Goal: Task Accomplishment & Management: Manage account settings

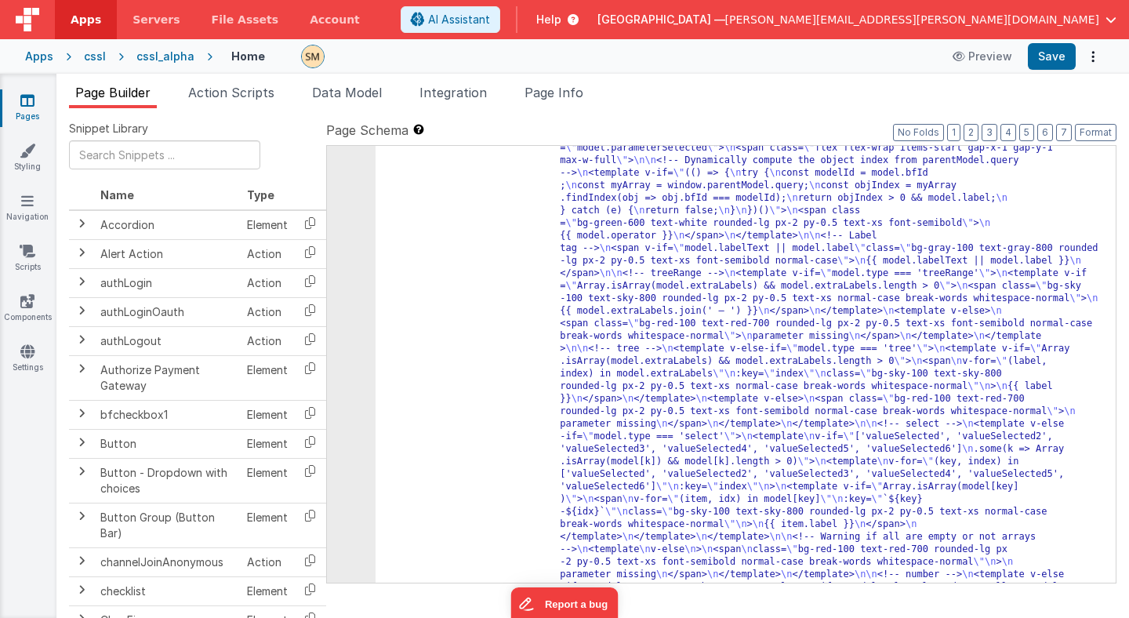
scroll to position [3786, 0]
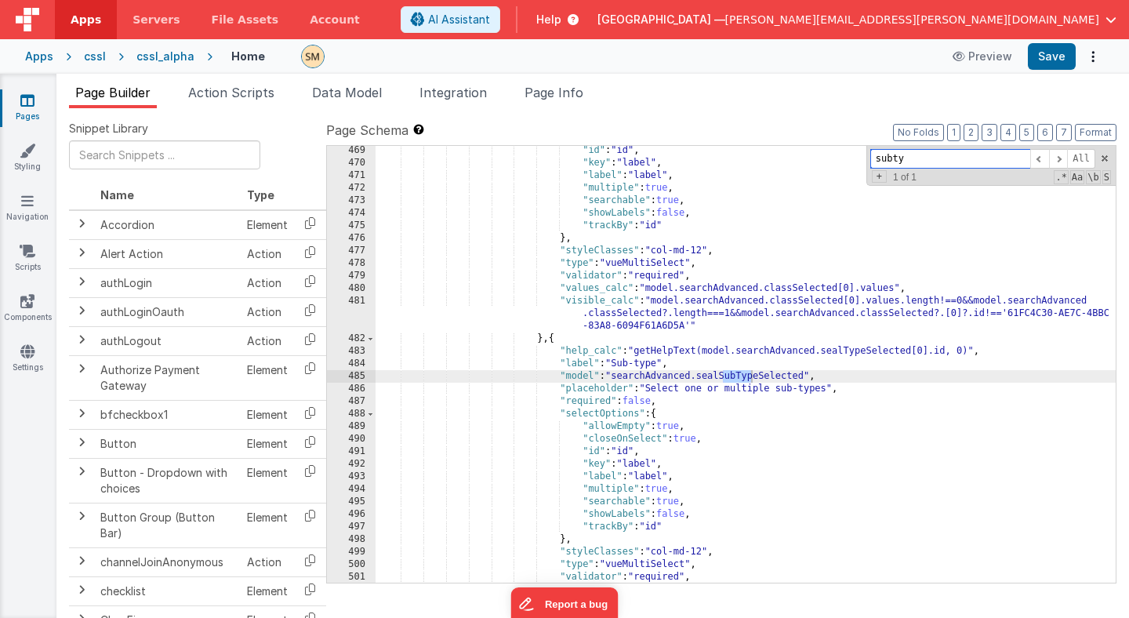
scroll to position [6028, 0]
type input "subty"
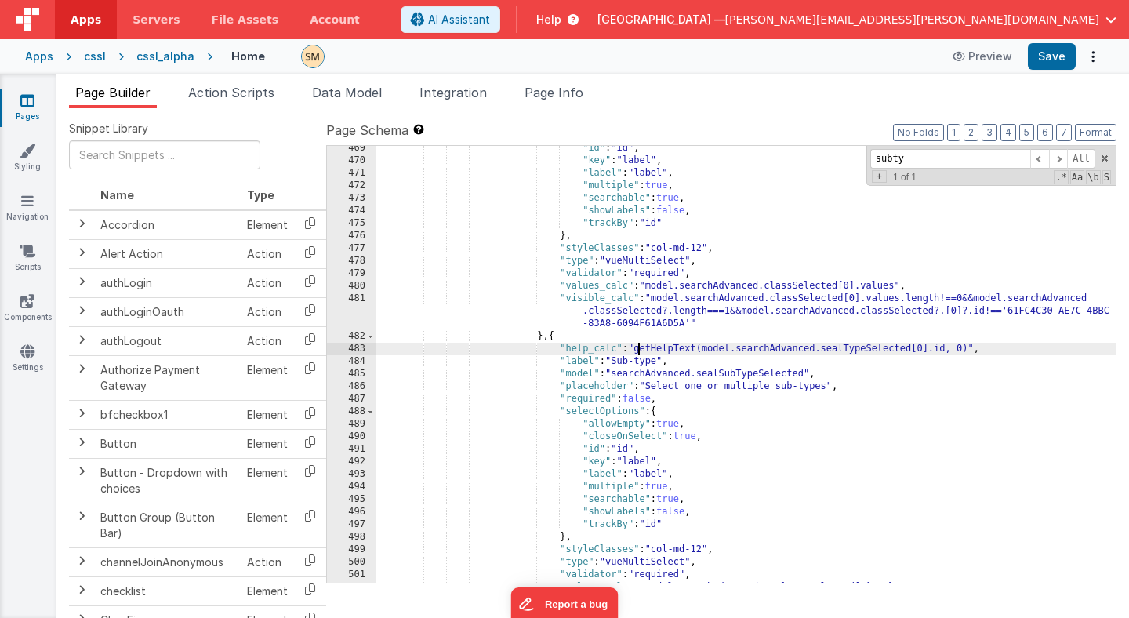
drag, startPoint x: 637, startPoint y: 347, endPoint x: 637, endPoint y: 375, distance: 28.2
click at [637, 358] on div ""id" : "id" , "key" : "label" , "label" : "label" , "multiple" : true , "search…" at bounding box center [745, 373] width 740 height 462
click at [986, 351] on div ""id" : "id" , "key" : "label" , "label" : "label" , "multiple" : true , "search…" at bounding box center [745, 373] width 740 height 462
click at [984, 348] on div ""id" : "id" , "key" : "label" , "label" : "label" , "multiple" : true , "search…" at bounding box center [745, 373] width 740 height 462
click at [1042, 64] on button "Save" at bounding box center [1052, 56] width 48 height 27
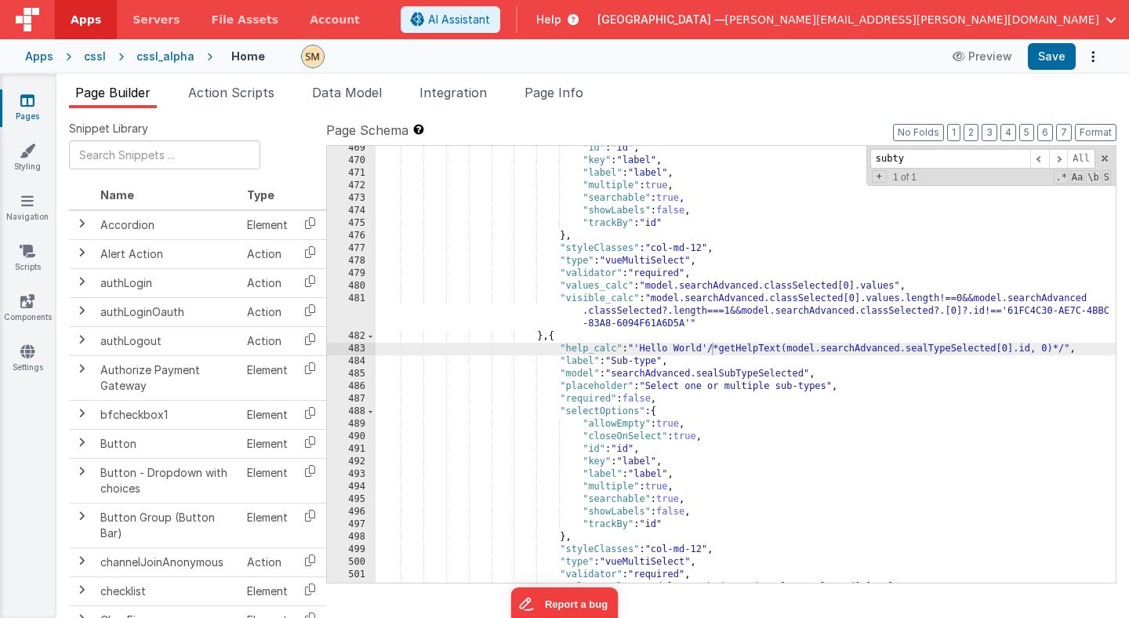
click at [942, 349] on div ""id" : "id" , "key" : "label" , "label" : "label" , "multiple" : true , "search…" at bounding box center [745, 373] width 740 height 462
drag, startPoint x: 784, startPoint y: 352, endPoint x: 643, endPoint y: 348, distance: 141.1
click at [643, 348] on div ""id" : "id" , "key" : "label" , "label" : "label" , "multiple" : true , "search…" at bounding box center [745, 373] width 740 height 462
click at [723, 349] on div ""id" : "id" , "key" : "label" , "label" : "label" , "multiple" : true , "search…" at bounding box center [745, 364] width 740 height 437
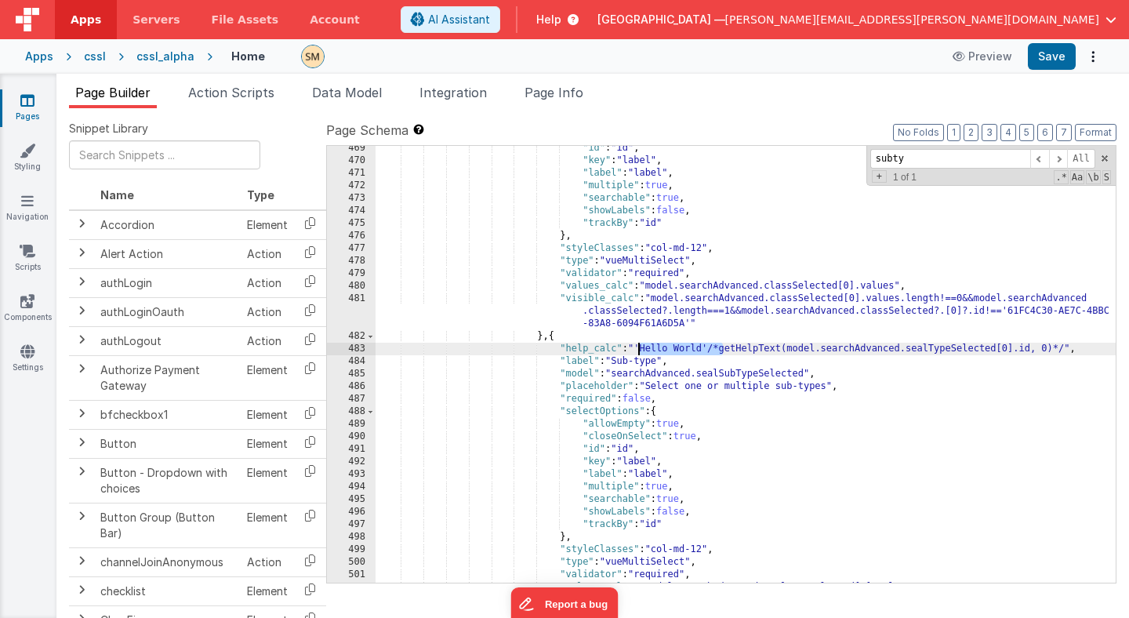
drag, startPoint x: 723, startPoint y: 349, endPoint x: 640, endPoint y: 353, distance: 83.2
click at [640, 353] on div ""id" : "id" , "key" : "label" , "label" : "label" , "multiple" : true , "search…" at bounding box center [745, 373] width 740 height 462
click at [982, 350] on div ""id" : "id" , "key" : "label" , "label" : "label" , "multiple" : true , "search…" at bounding box center [745, 373] width 740 height 462
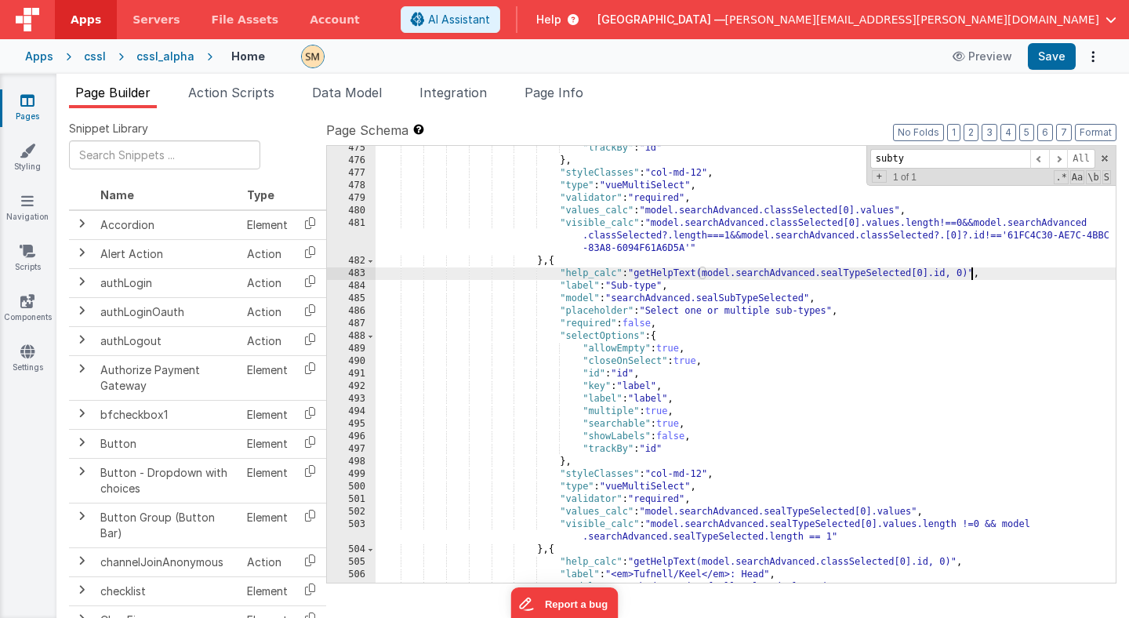
scroll to position [6088, 0]
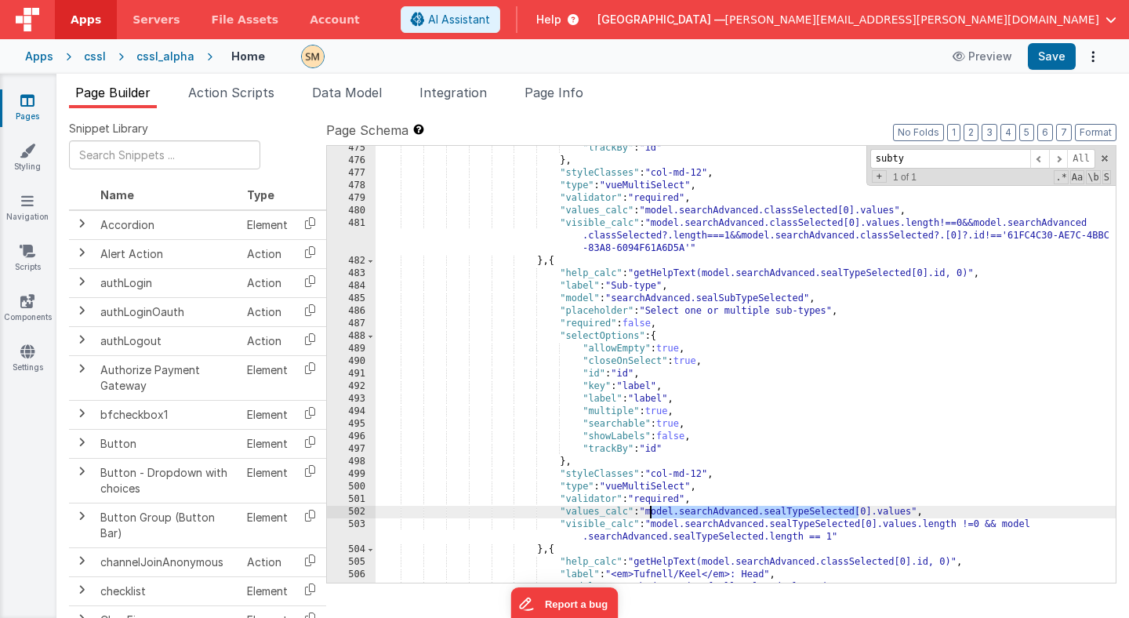
drag, startPoint x: 857, startPoint y: 512, endPoint x: 651, endPoint y: 510, distance: 206.1
click at [651, 510] on div ""trackBy" : "id" } , "styleClasses" : "col-md-12" , "type" : "vueMultiSelect" ,…" at bounding box center [745, 373] width 740 height 462
drag, startPoint x: 916, startPoint y: 514, endPoint x: 651, endPoint y: 512, distance: 264.9
click at [651, 512] on div ""trackBy" : "id" } , "styleClasses" : "col-md-12" , "type" : "vueMultiSelect" ,…" at bounding box center [745, 373] width 740 height 462
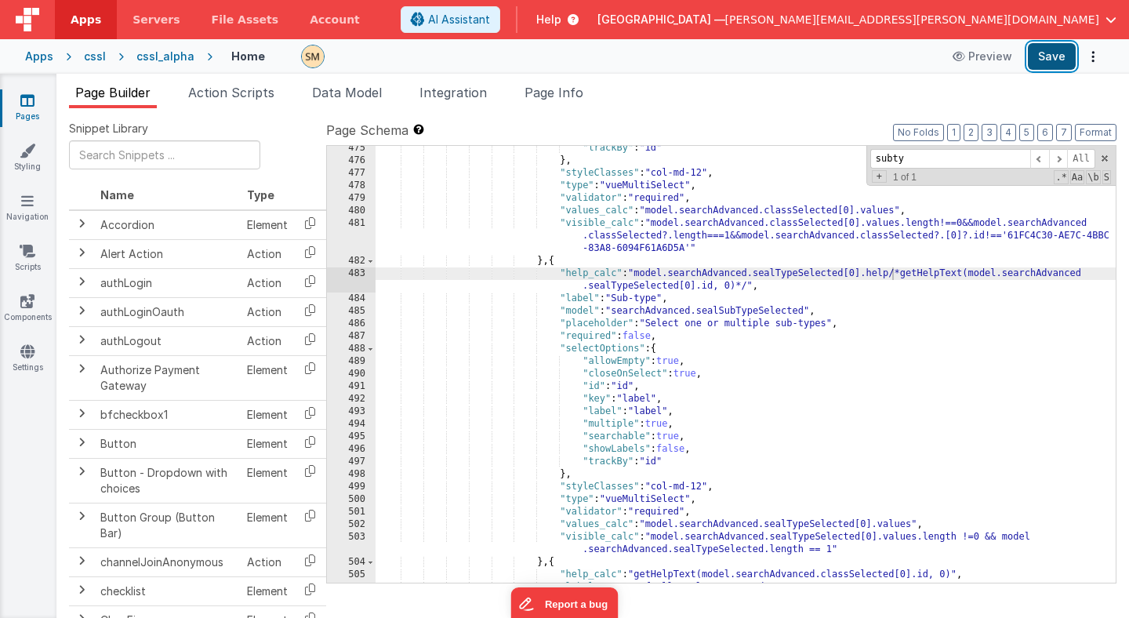
click at [1052, 58] on button "Save" at bounding box center [1052, 56] width 48 height 27
click at [891, 277] on div ""trackBy" : "id" } , "styleClasses" : "col-md-12" , "type" : "vueMultiSelect" ,…" at bounding box center [745, 373] width 740 height 462
click at [1052, 56] on button "Save" at bounding box center [1052, 56] width 48 height 27
click at [919, 276] on div ""trackBy" : "id" } , "styleClasses" : "col-md-12" , "type" : "vueMultiSelect" ,…" at bounding box center [745, 374] width 740 height 462
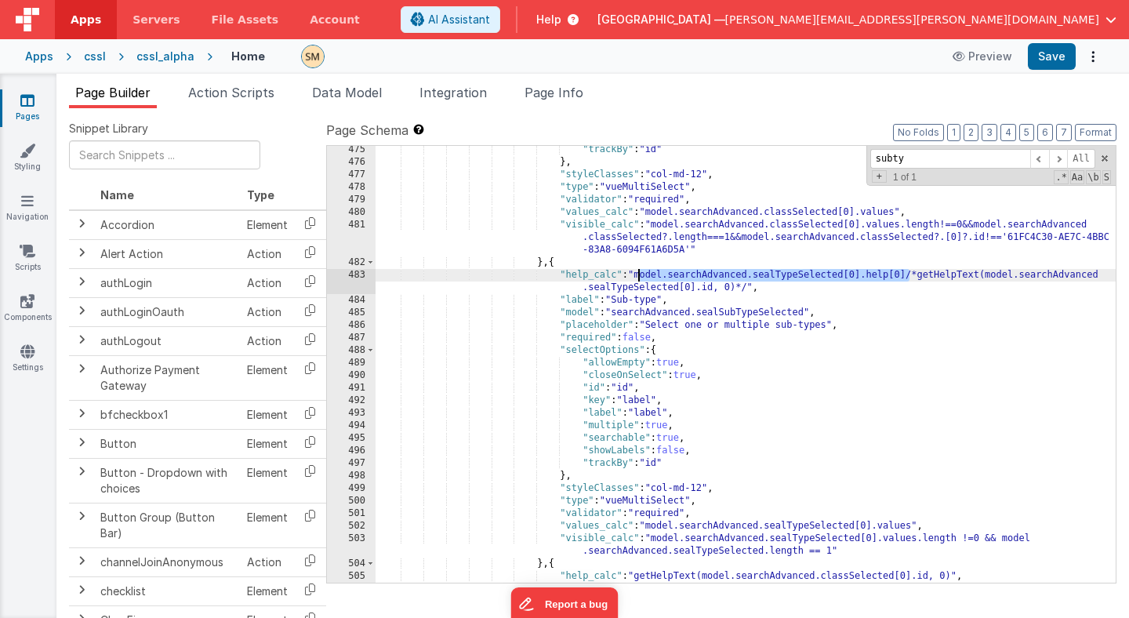
drag, startPoint x: 910, startPoint y: 276, endPoint x: 637, endPoint y: 277, distance: 272.8
click at [637, 277] on div ""trackBy" : "id" } , "styleClasses" : "col-md-12" , "type" : "vueMultiSelect" ,…" at bounding box center [745, 374] width 740 height 462
drag, startPoint x: 868, startPoint y: 276, endPoint x: 909, endPoint y: 277, distance: 40.8
click at [909, 277] on div ""trackBy" : "id" } , "styleClasses" : "col-md-12" , "type" : "vueMultiSelect" ,…" at bounding box center [745, 374] width 740 height 462
click at [1056, 57] on button "Save" at bounding box center [1052, 56] width 48 height 27
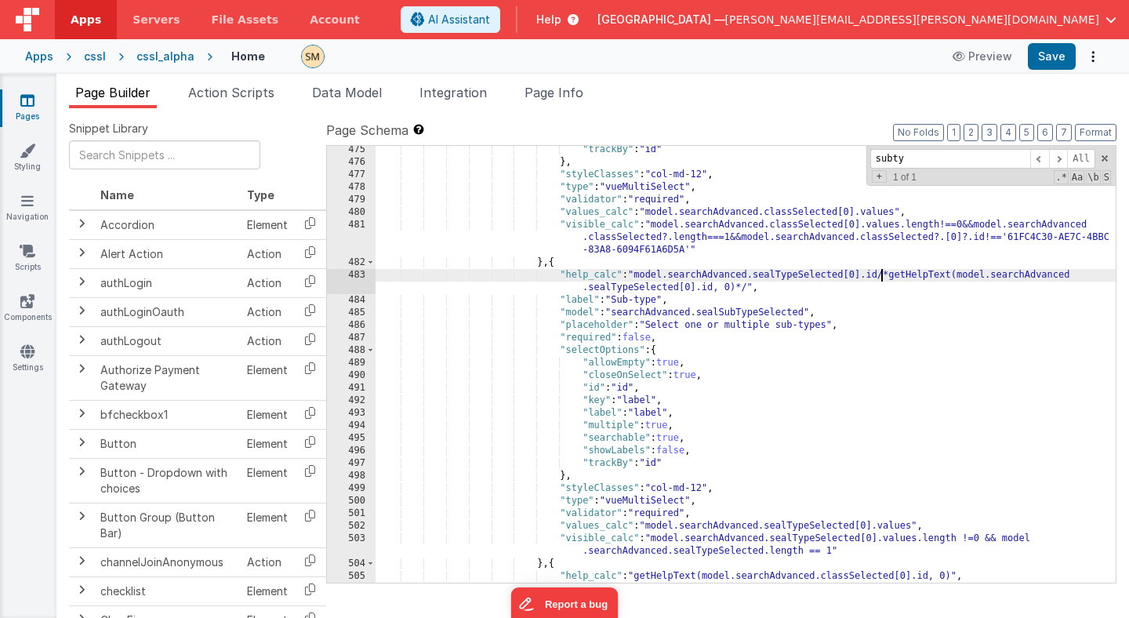
click at [883, 274] on div ""trackBy" : "id" } , "styleClasses" : "col-md-12" , "type" : "vueMultiSelect" ,…" at bounding box center [745, 374] width 740 height 462
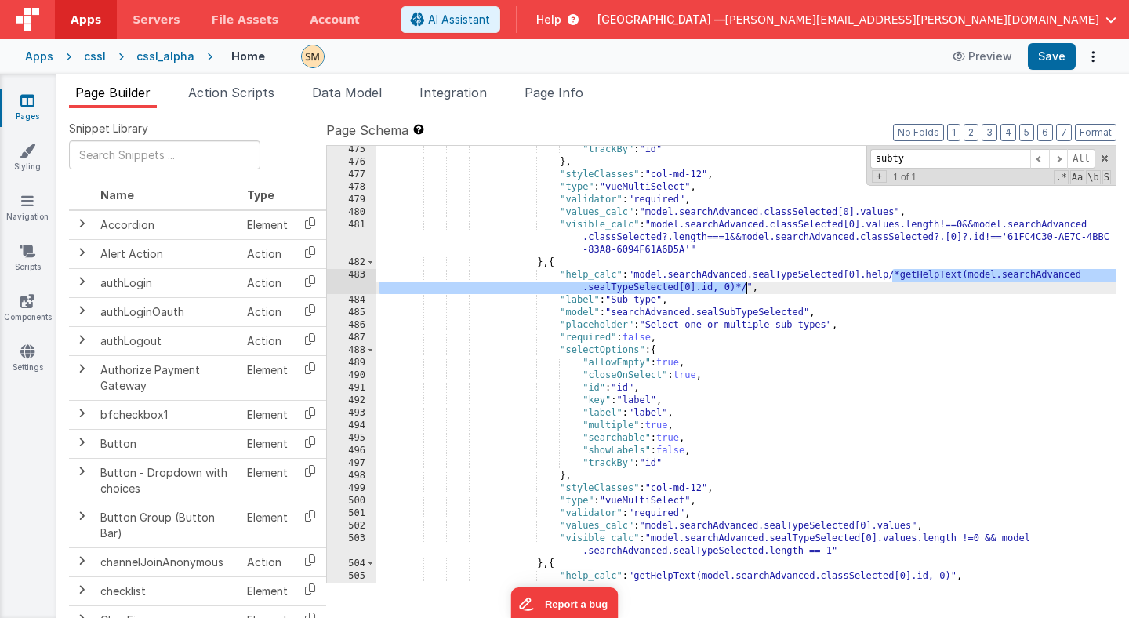
click at [744, 287] on div ""trackBy" : "id" } , "styleClasses" : "col-md-12" , "type" : "vueMultiSelect" ,…" at bounding box center [745, 374] width 740 height 462
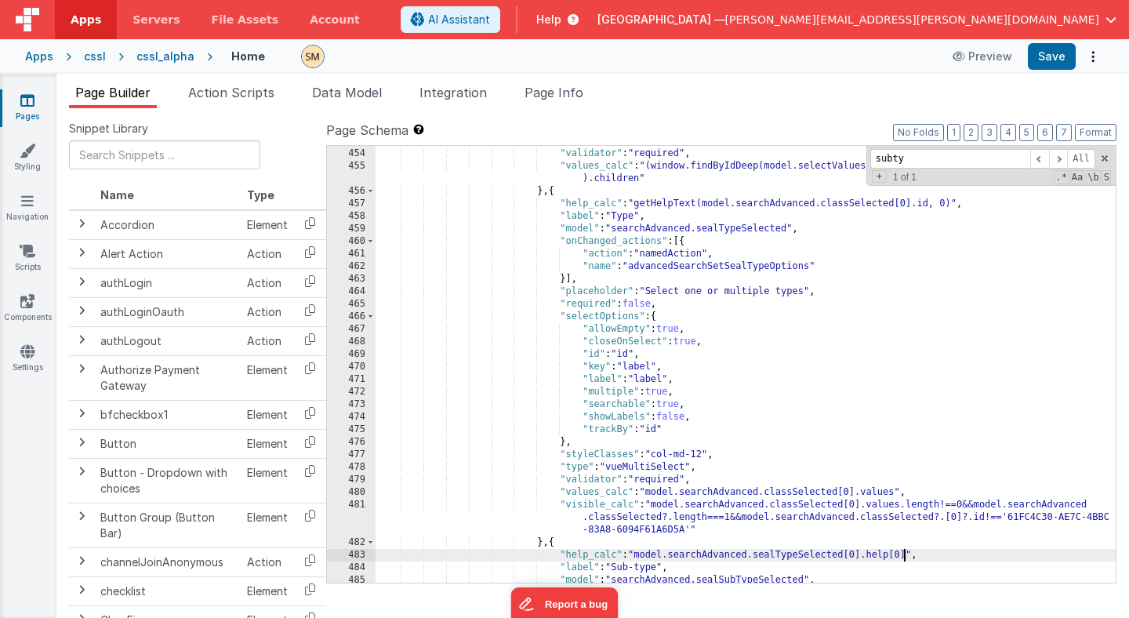
scroll to position [5856, 0]
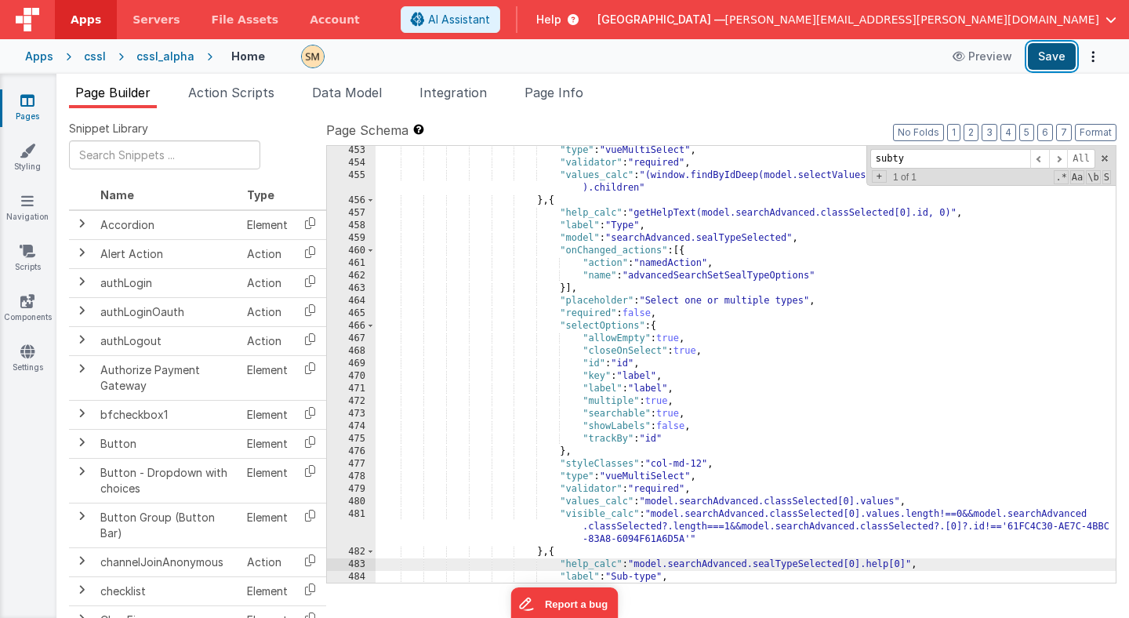
click at [1049, 61] on button "Save" at bounding box center [1052, 56] width 48 height 27
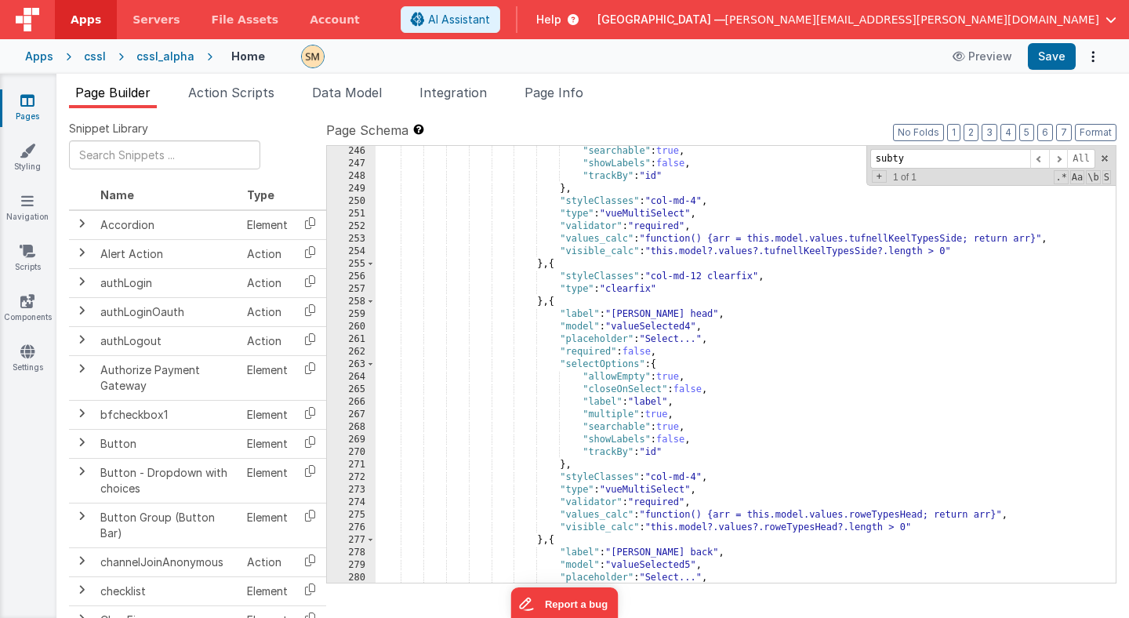
scroll to position [2902, 0]
drag, startPoint x: 907, startPoint y: 156, endPoint x: 826, endPoint y: 147, distance: 81.3
click at [826, 147] on div ""searchable" : true , "showLabels" : false , "trackBy" : "id" } , "styleClasses…" at bounding box center [745, 364] width 740 height 437
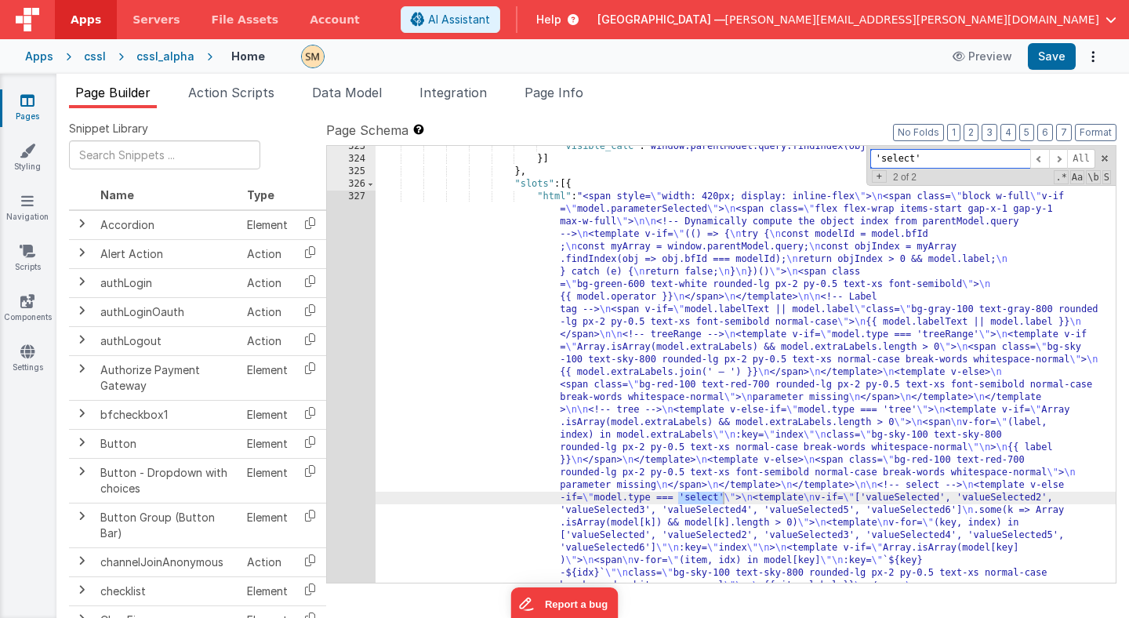
scroll to position [3738, 0]
type input "'select'"
click at [1059, 157] on span at bounding box center [1058, 159] width 19 height 20
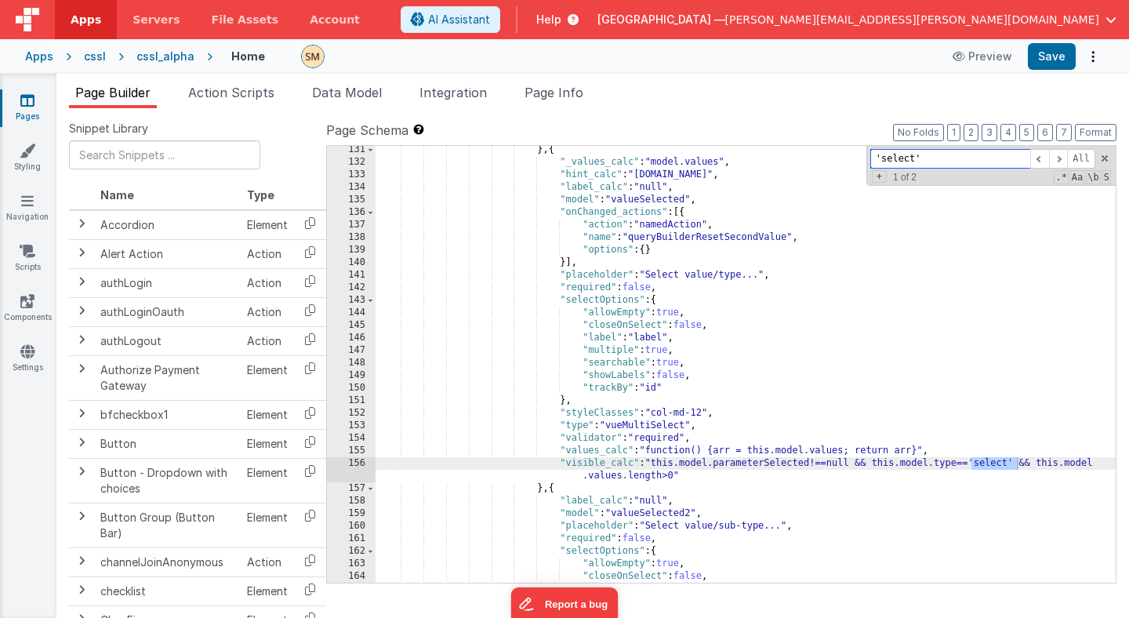
scroll to position [1716, 0]
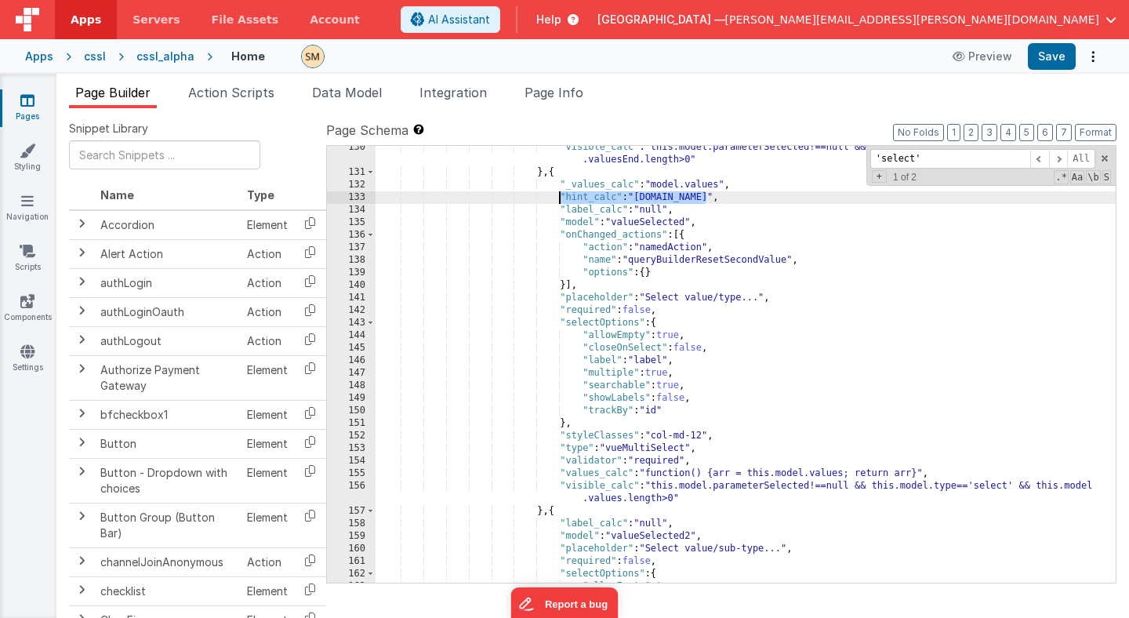
drag, startPoint x: 706, startPoint y: 199, endPoint x: 557, endPoint y: 199, distance: 148.9
click at [557, 199] on div ""visible_calc" : "this.model.parameterSelected!==null && this.model.type=='rang…" at bounding box center [745, 378] width 740 height 474
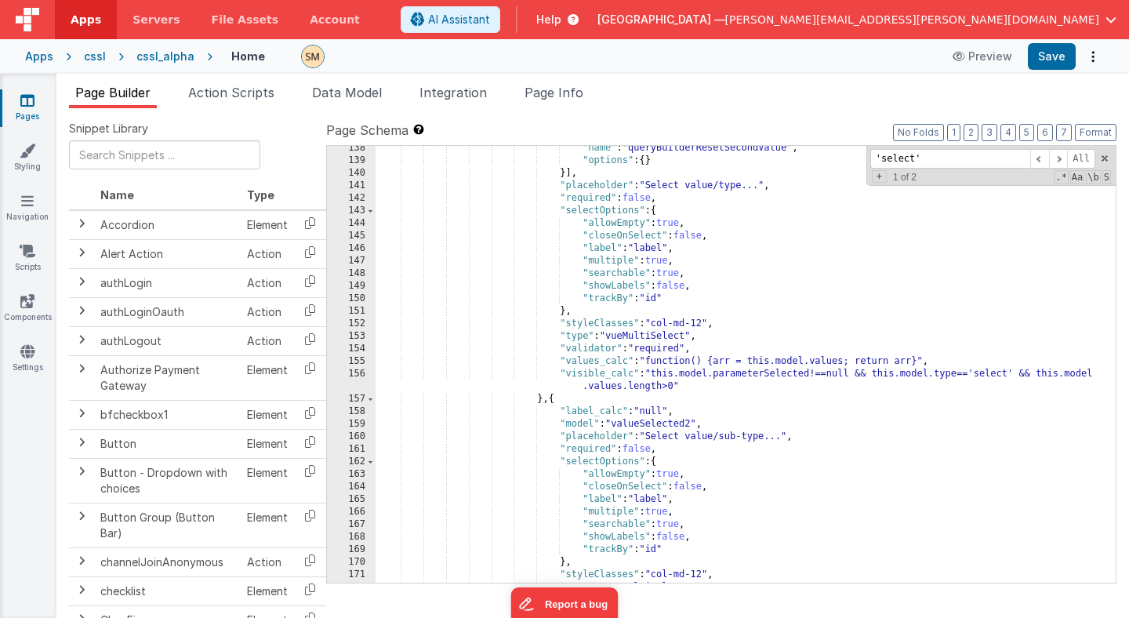
scroll to position [1804, 0]
click at [680, 410] on div ""name" : "queryBuilderResetSecondValue" , "options" : { } }] , "placeholder" : …" at bounding box center [745, 373] width 740 height 462
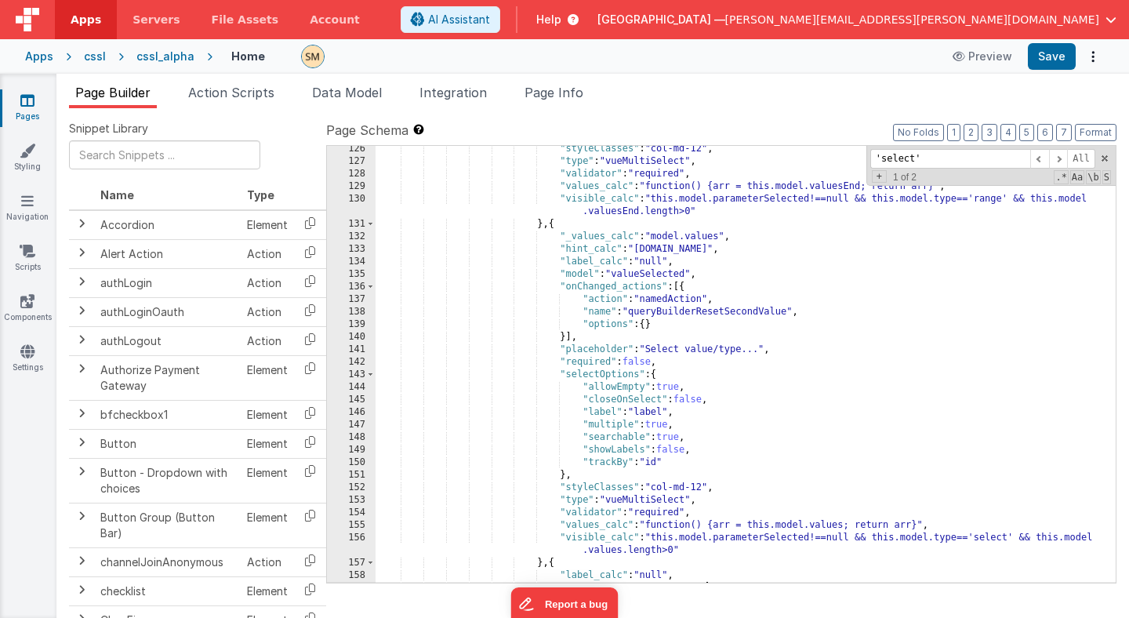
scroll to position [1671, 0]
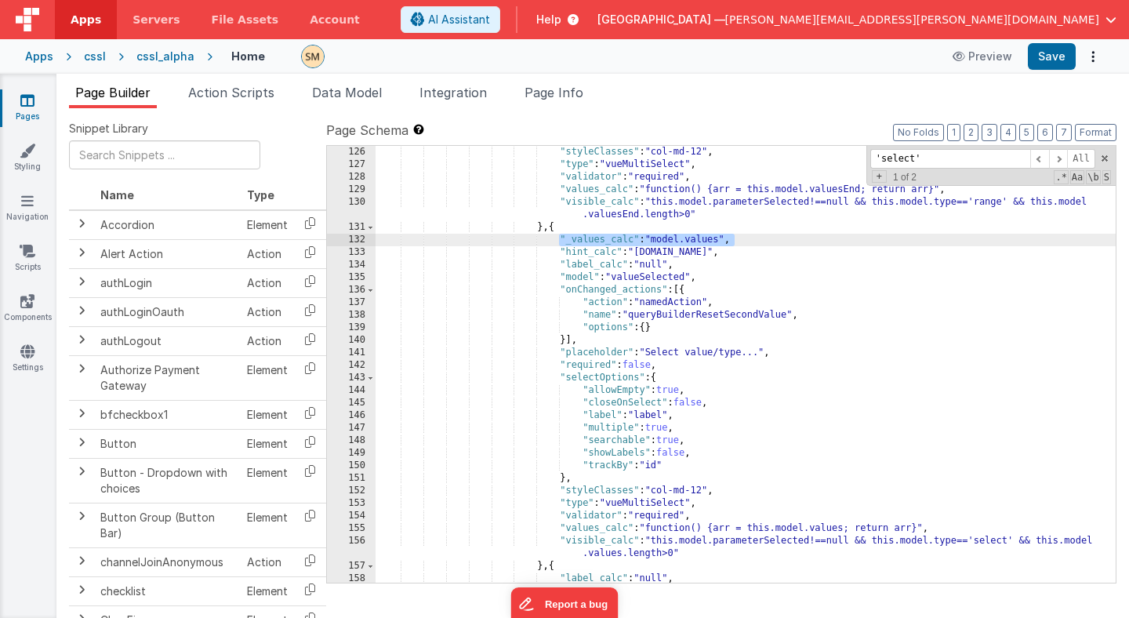
drag, startPoint x: 736, startPoint y: 240, endPoint x: 559, endPoint y: 241, distance: 177.1
click at [560, 241] on div ""styleClasses" : "col-md-12" , "type" : "vueMultiSelect" , "validator" : "requi…" at bounding box center [745, 377] width 740 height 462
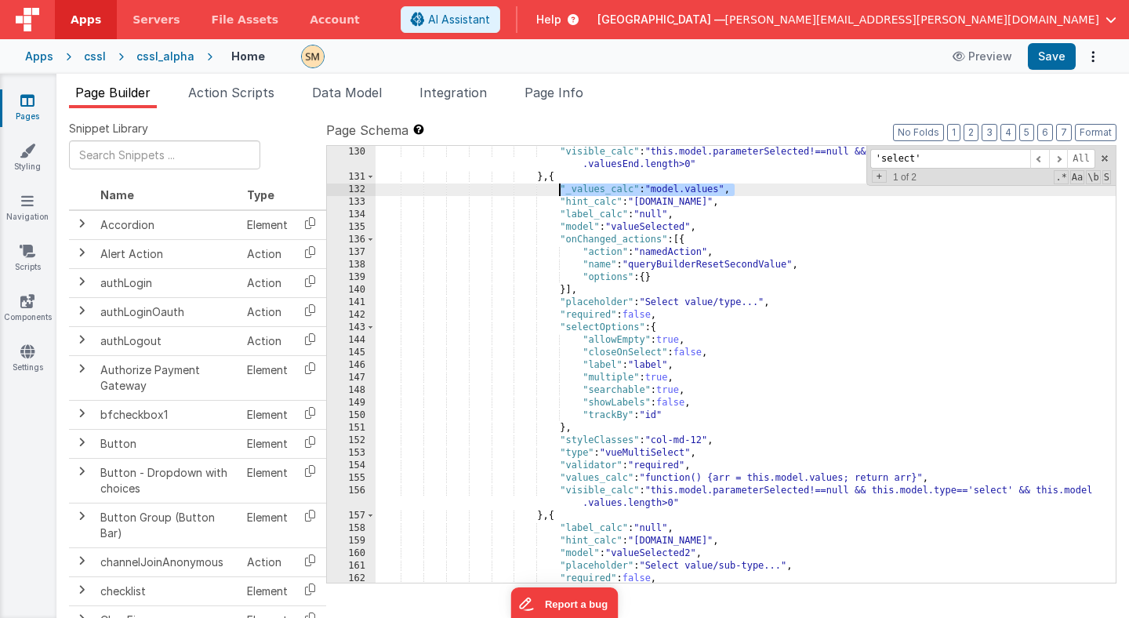
scroll to position [1715, 0]
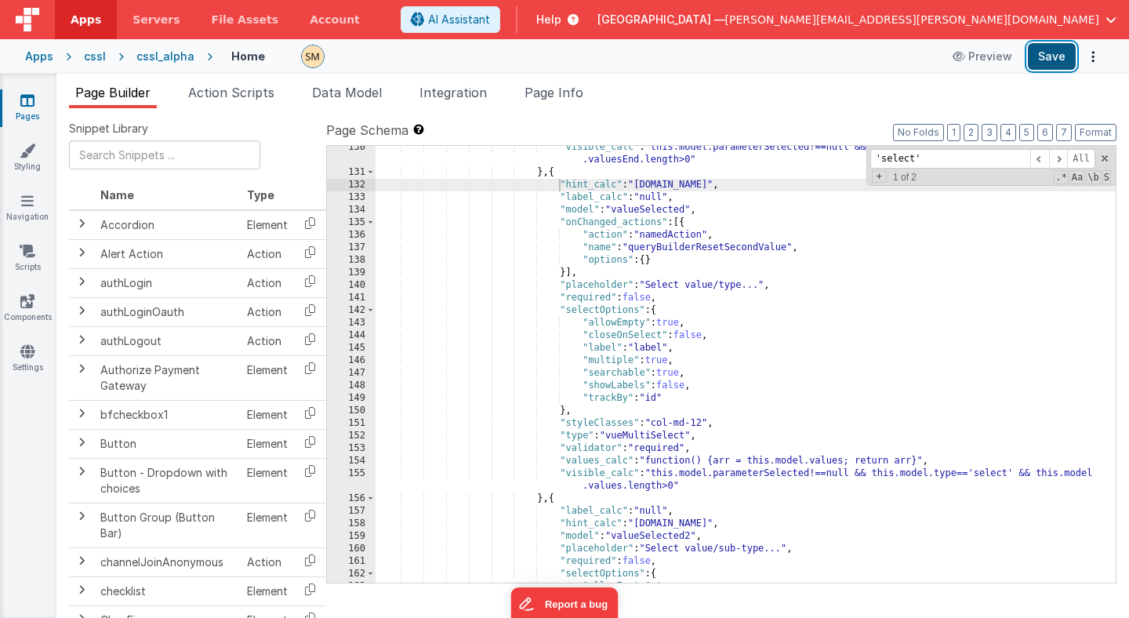
click at [1056, 54] on button "Save" at bounding box center [1052, 56] width 48 height 27
click at [695, 187] on div ""visible_calc" : "this.model.parameterSelected!==null && this.model.type=='rang…" at bounding box center [745, 378] width 740 height 474
drag, startPoint x: 695, startPoint y: 187, endPoint x: 640, endPoint y: 188, distance: 55.7
click at [640, 188] on div ""visible_calc" : "this.model.parameterSelected!==null && this.model.type=='rang…" at bounding box center [745, 378] width 740 height 474
click at [1048, 63] on button "Save" at bounding box center [1052, 56] width 48 height 27
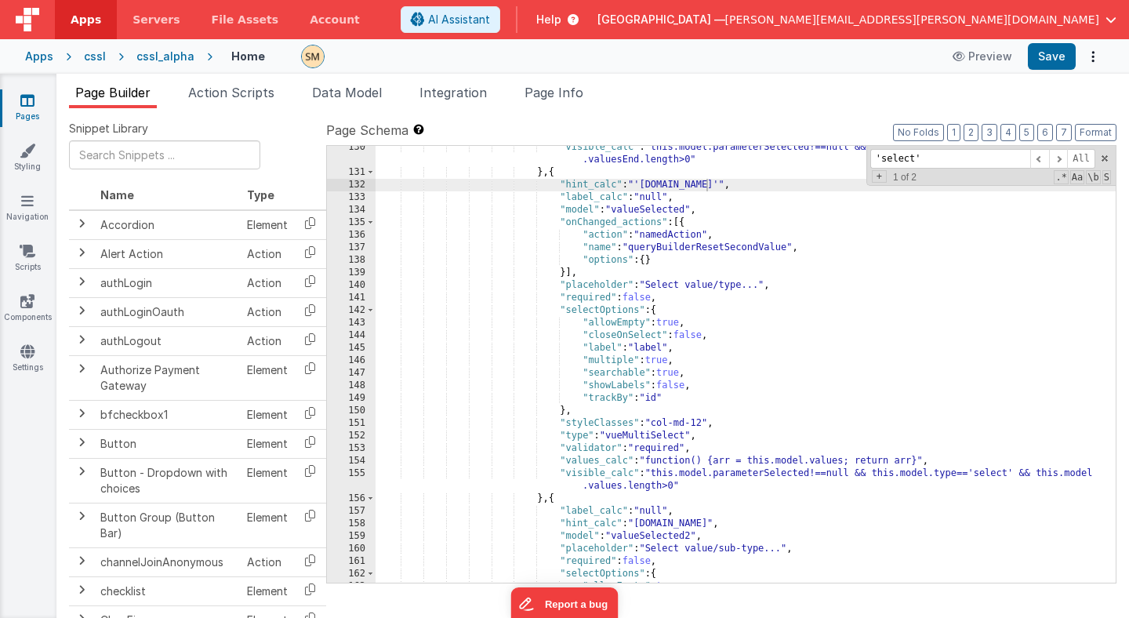
click at [705, 183] on div ""visible_calc" : "this.model.parameterSelected!==null && this.model.type=='rang…" at bounding box center [745, 378] width 740 height 474
click at [642, 187] on div ""visible_calc" : "this.model.parameterSelected!==null && this.model.type=='rang…" at bounding box center [745, 378] width 740 height 474
drag, startPoint x: 712, startPoint y: 185, endPoint x: 558, endPoint y: 187, distance: 153.6
click at [558, 187] on div ""visible_calc" : "this.model.parameterSelected!==null && this.model.type=='rang…" at bounding box center [745, 378] width 740 height 474
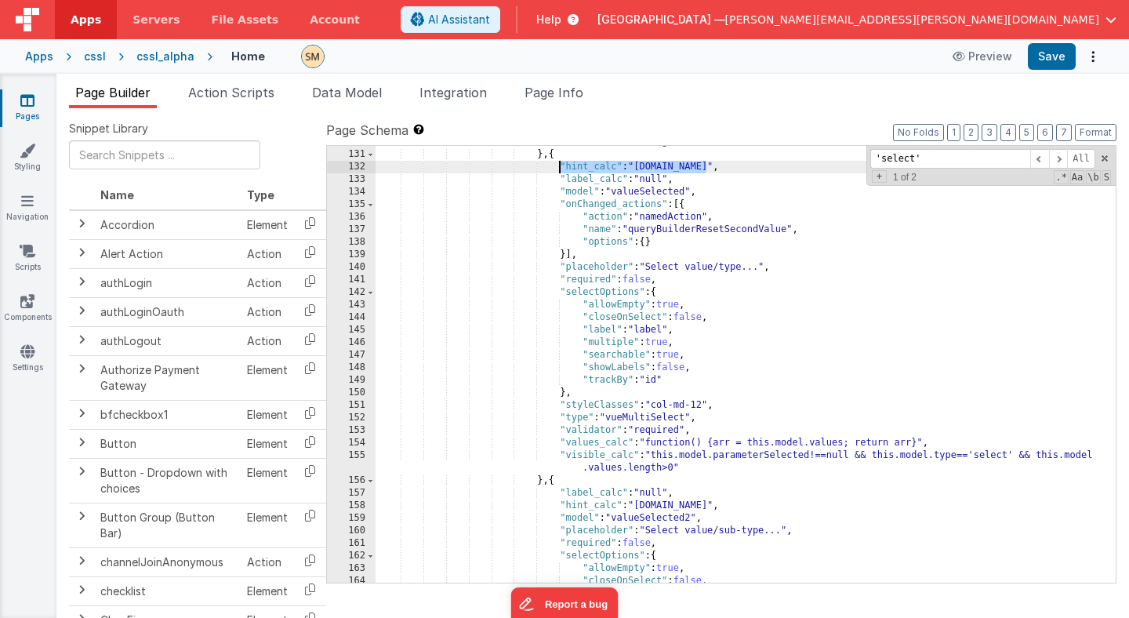
scroll to position [1731, 0]
click at [638, 506] on div ""visible_calc" : "this.model.parameterSelected!==null && this.model.type=='rang…" at bounding box center [745, 359] width 740 height 474
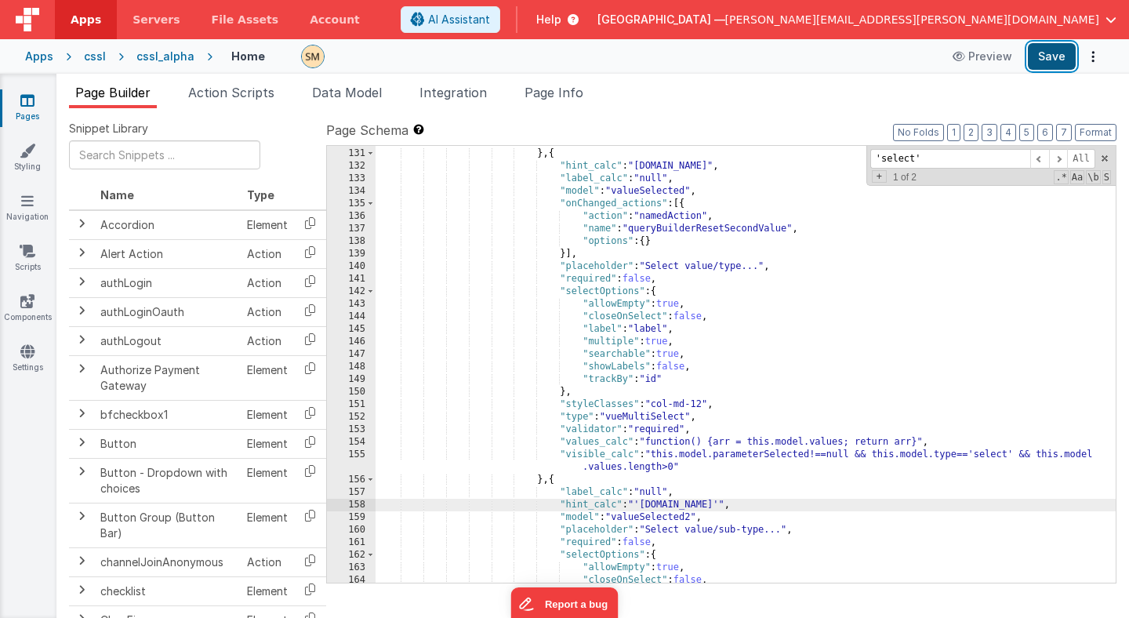
click at [1058, 58] on button "Save" at bounding box center [1052, 56] width 48 height 27
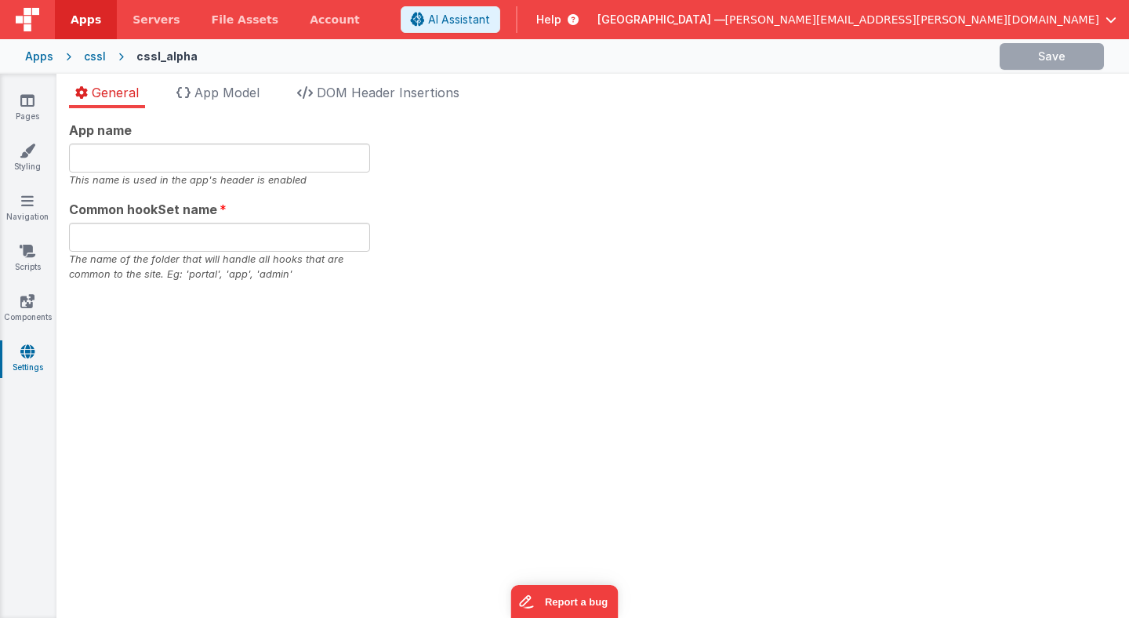
type input "CSSL"
type input "commoncssl"
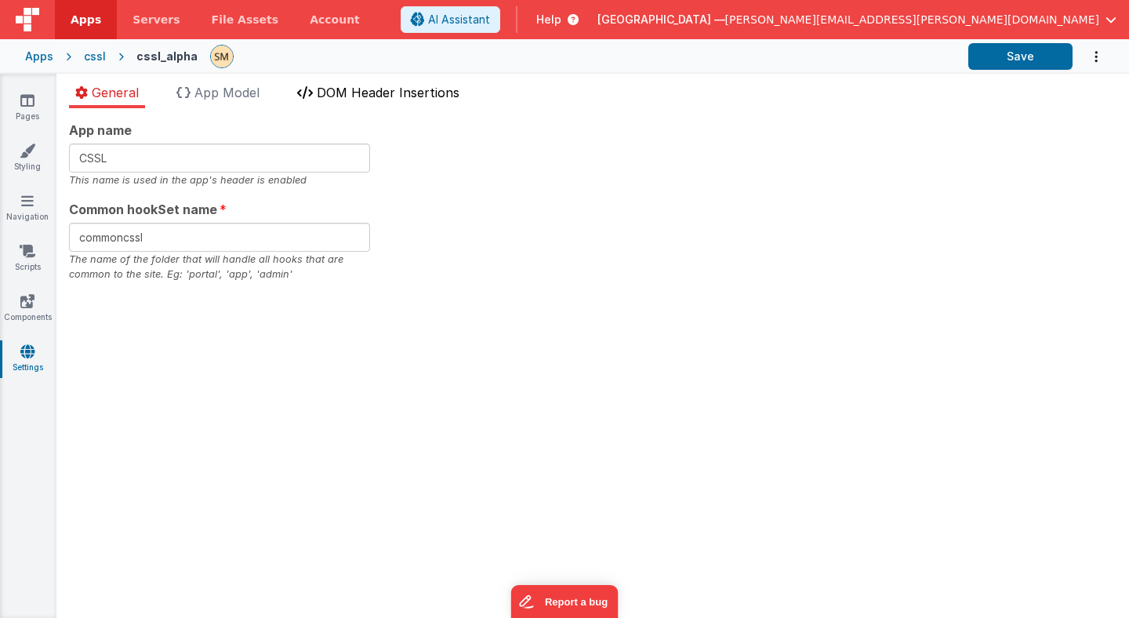
click at [395, 92] on span "DOM Header Insertions" at bounding box center [388, 93] width 143 height 16
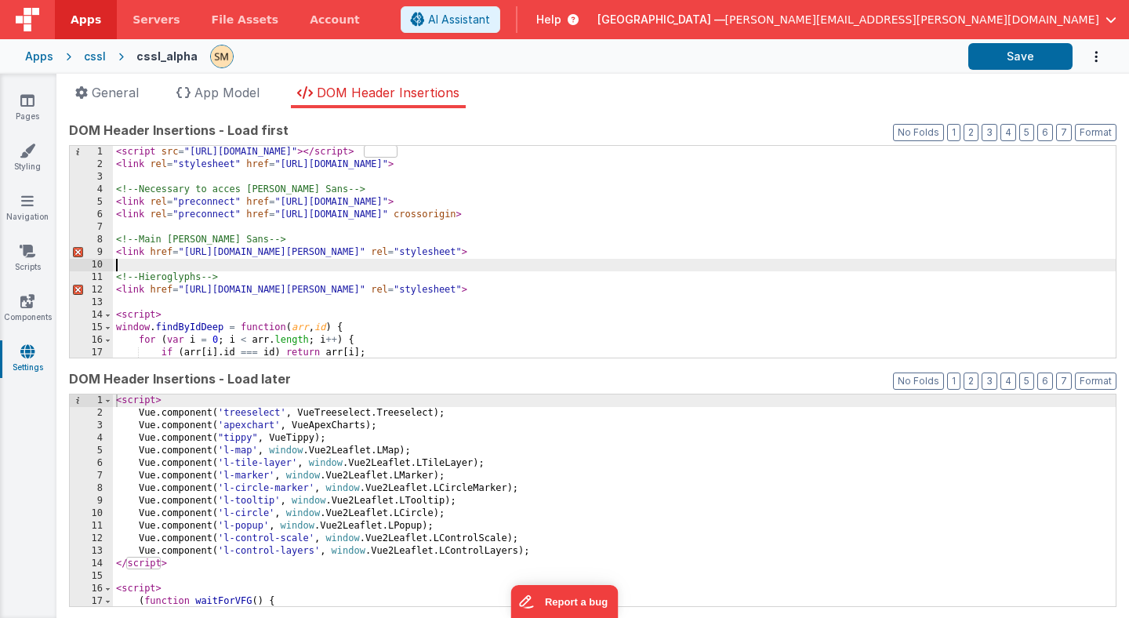
click at [248, 262] on div "< script src = "[URL][DOMAIN_NAME]" > </ script > < link rel = "stylesheet" hre…" at bounding box center [614, 264] width 1002 height 237
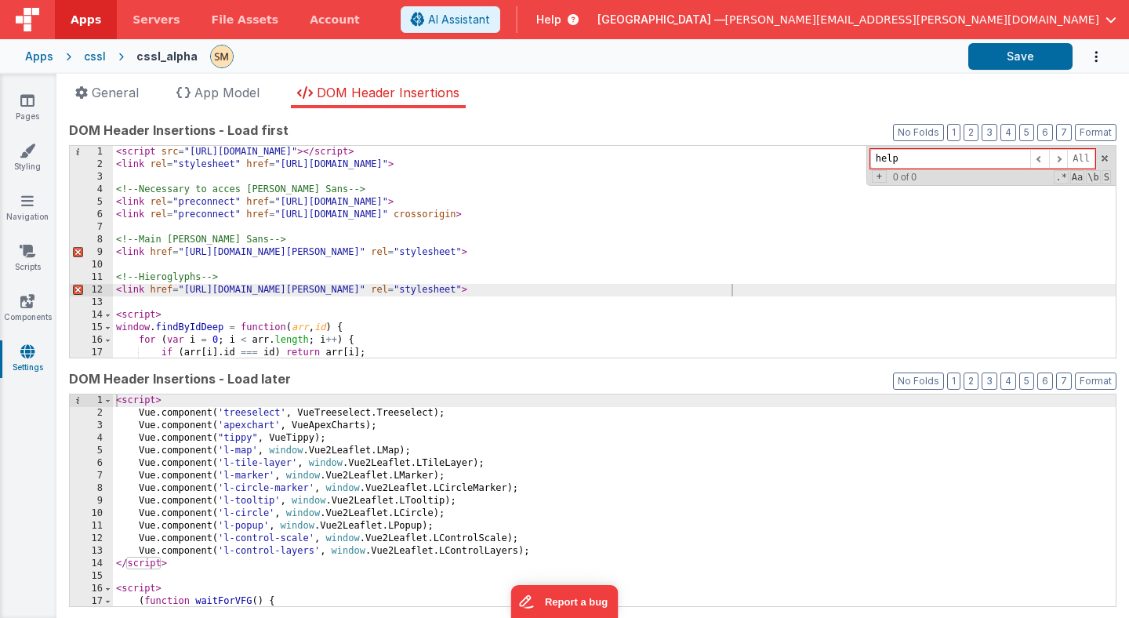
type input "help"
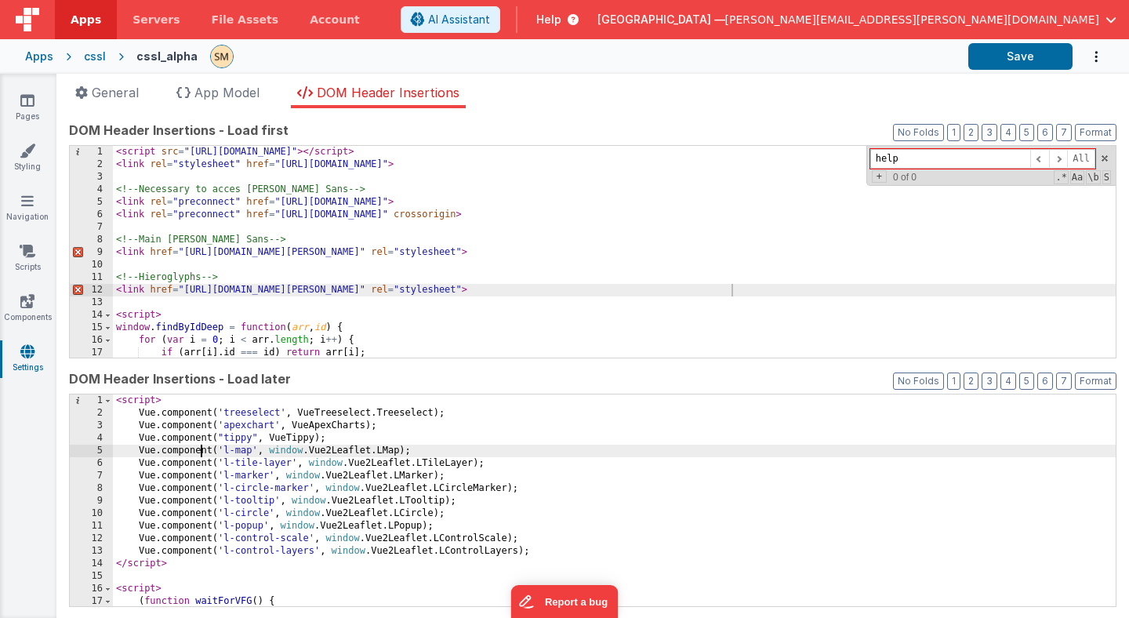
click at [201, 446] on div "< script > Vue . component ( 'treeselect' , VueTreeselect . Treeselect ) ; Vue …" at bounding box center [614, 512] width 1002 height 237
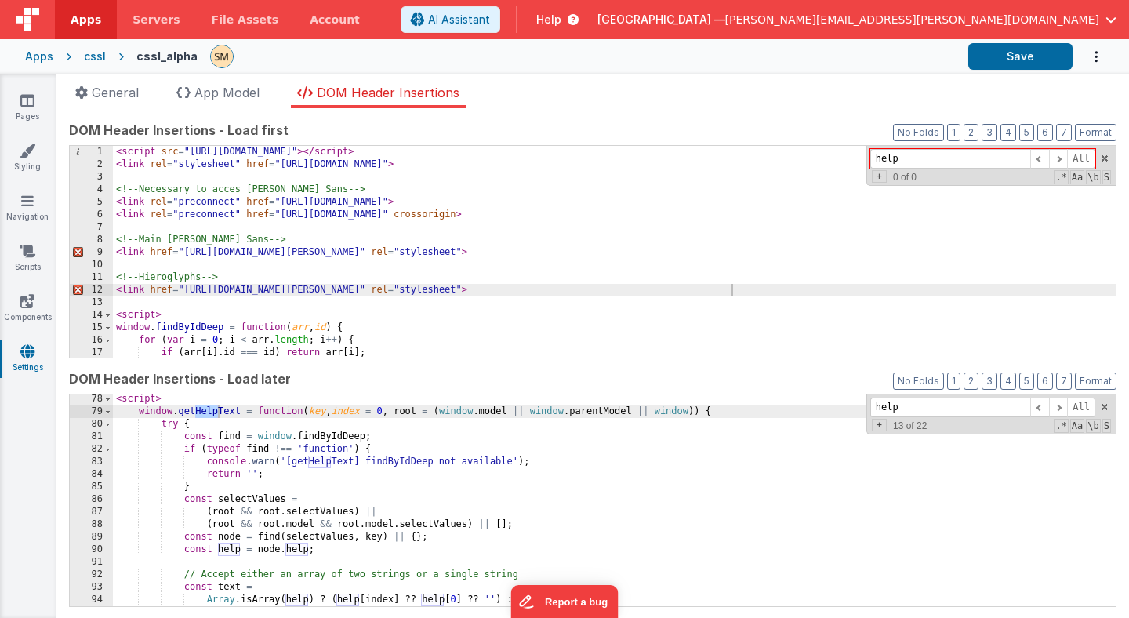
scroll to position [967, 0]
type input "help"
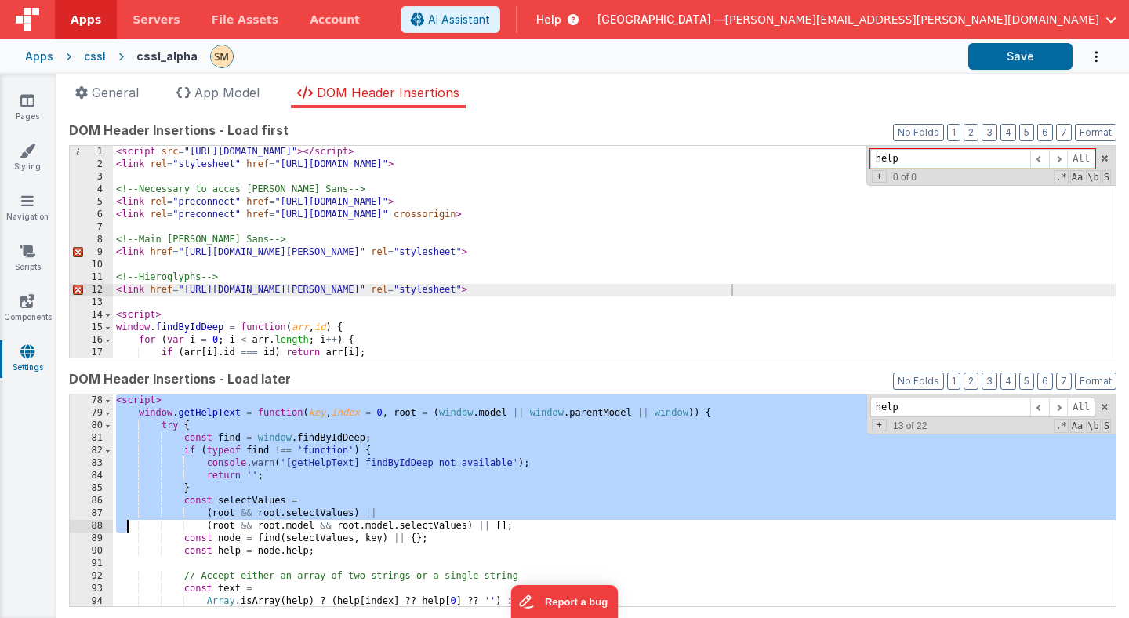
drag, startPoint x: 114, startPoint y: 403, endPoint x: 128, endPoint y: 530, distance: 127.7
click at [128, 530] on div "< script > window . getHelpText = function ( key , index = 0 , root = ( window …" at bounding box center [614, 512] width 1002 height 237
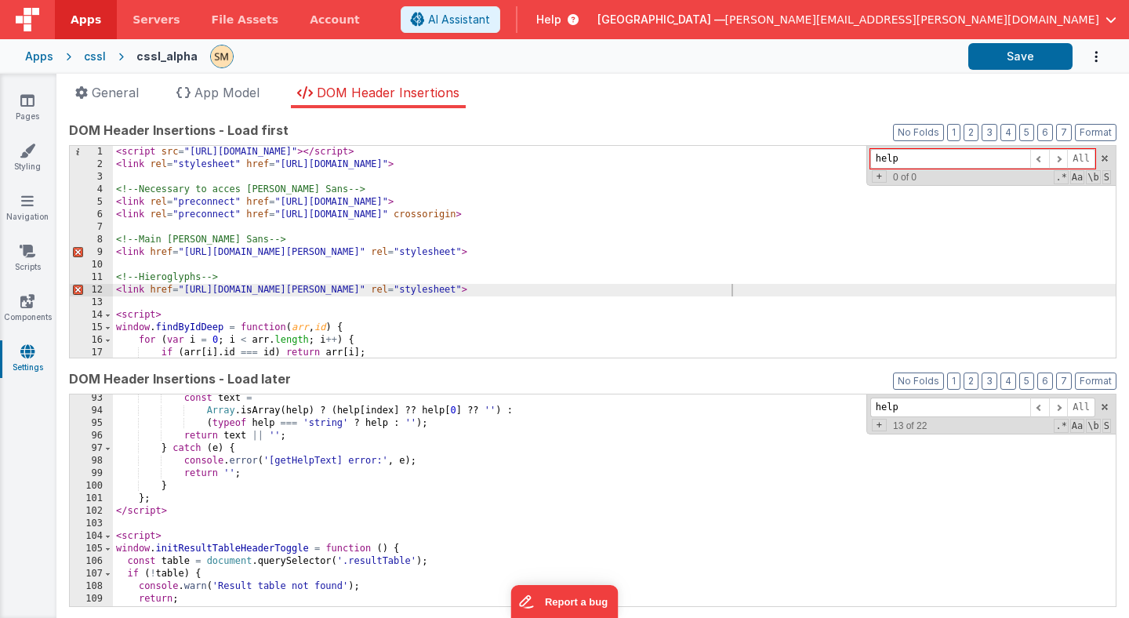
scroll to position [1156, 0]
click at [127, 529] on div "const text = Array . isArray ( help ) ? ( help [ index ] ?? help [ 0 ] ?? '' ) …" at bounding box center [614, 510] width 1002 height 237
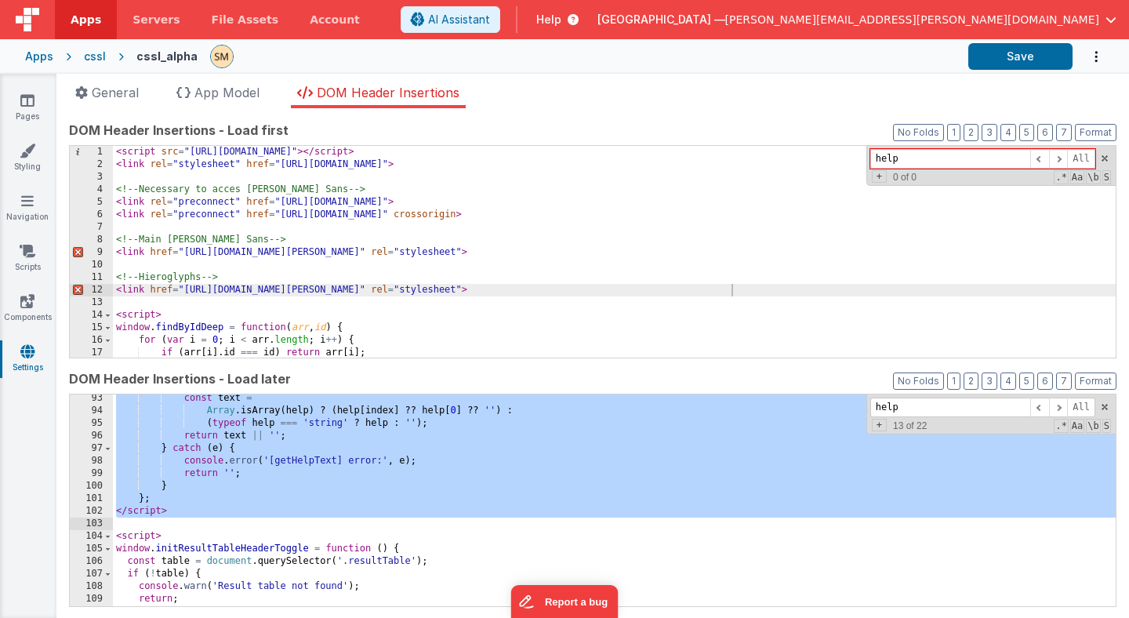
click at [173, 509] on div "const text = Array . isArray ( help ) ? ( help [ index ] ?? help [ 0 ] ?? '' ) …" at bounding box center [614, 510] width 1002 height 237
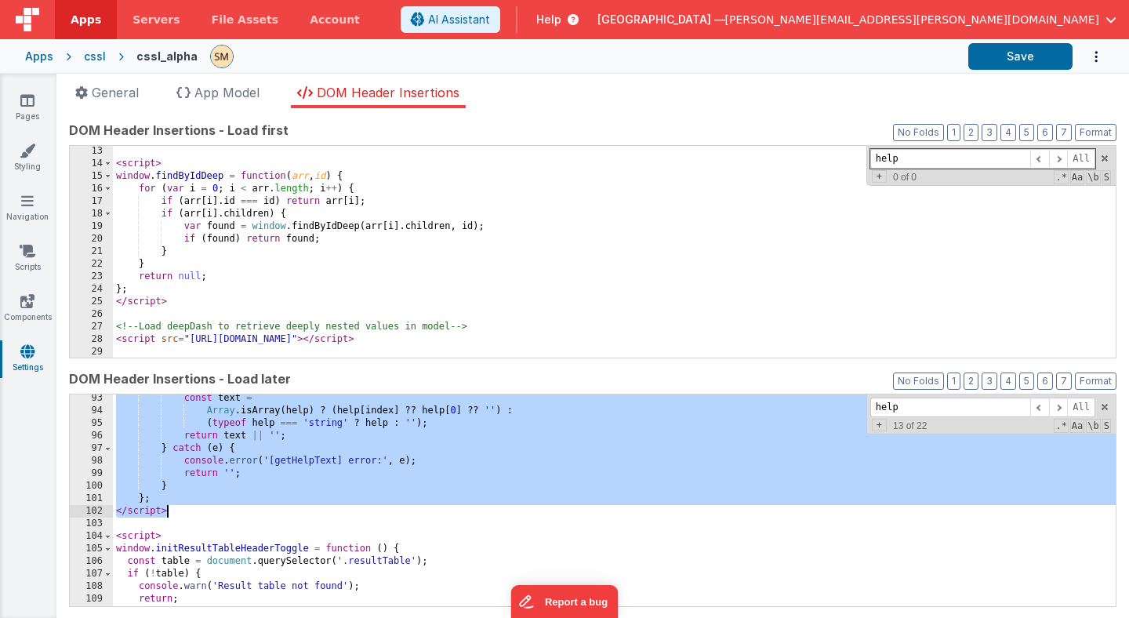
scroll to position [146, 0]
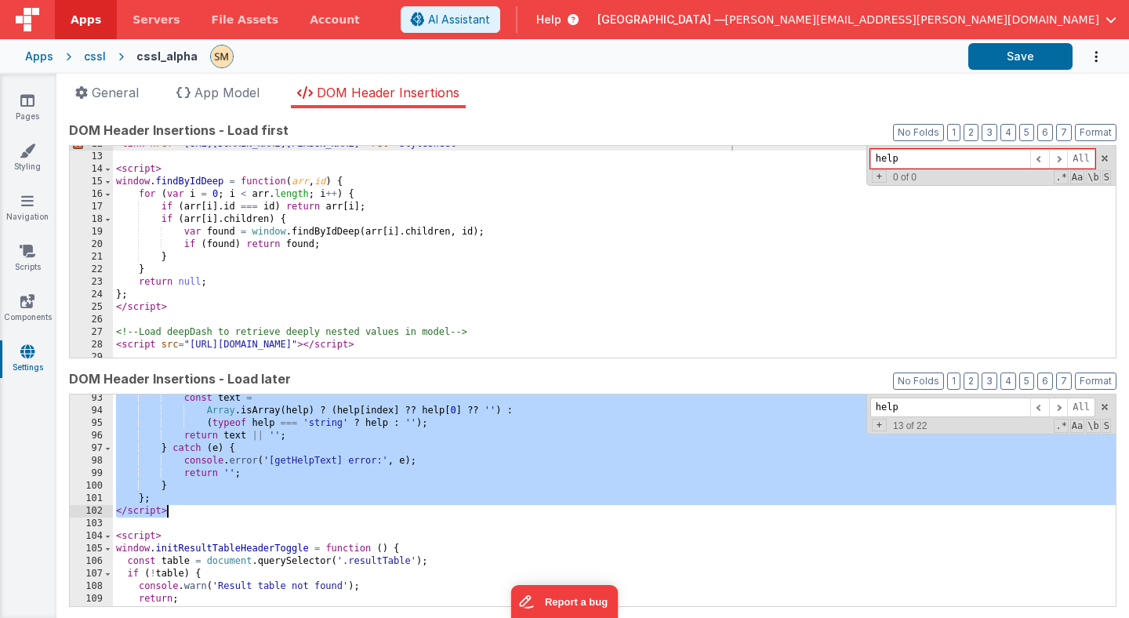
click at [531, 231] on div "< link href = "[URL][DOMAIN_NAME][PERSON_NAME]" rel = "stylesheet" > < script >…" at bounding box center [614, 256] width 1002 height 237
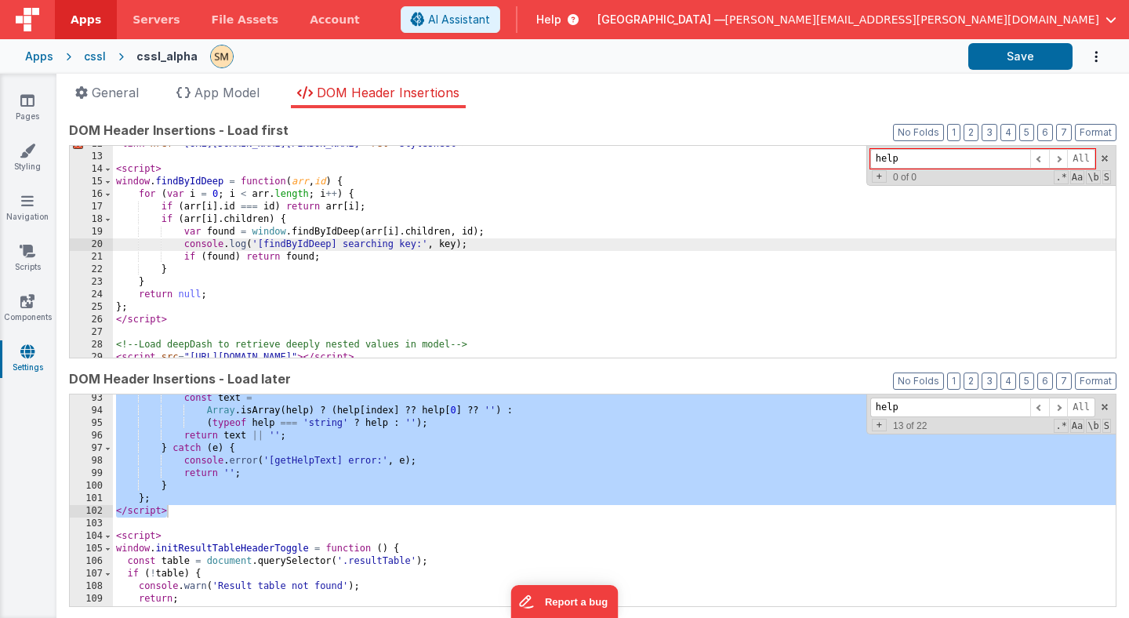
click at [445, 245] on div "< link href = "[URL][DOMAIN_NAME][PERSON_NAME]" rel = "stylesheet" > < script >…" at bounding box center [614, 256] width 1002 height 237
click at [219, 231] on div "< link href = "[URL][DOMAIN_NAME][PERSON_NAME]" rel = "stylesheet" > < script >…" at bounding box center [614, 256] width 1002 height 237
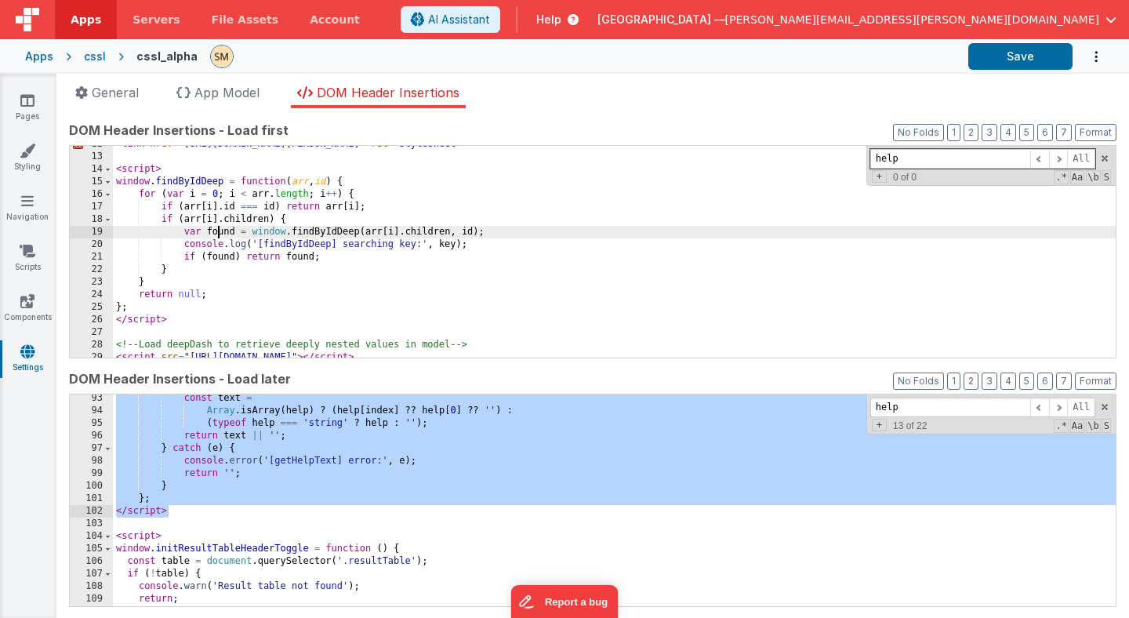
click at [219, 231] on div "< link href = "[URL][DOMAIN_NAME][PERSON_NAME]" rel = "stylesheet" > < script >…" at bounding box center [614, 256] width 1002 height 237
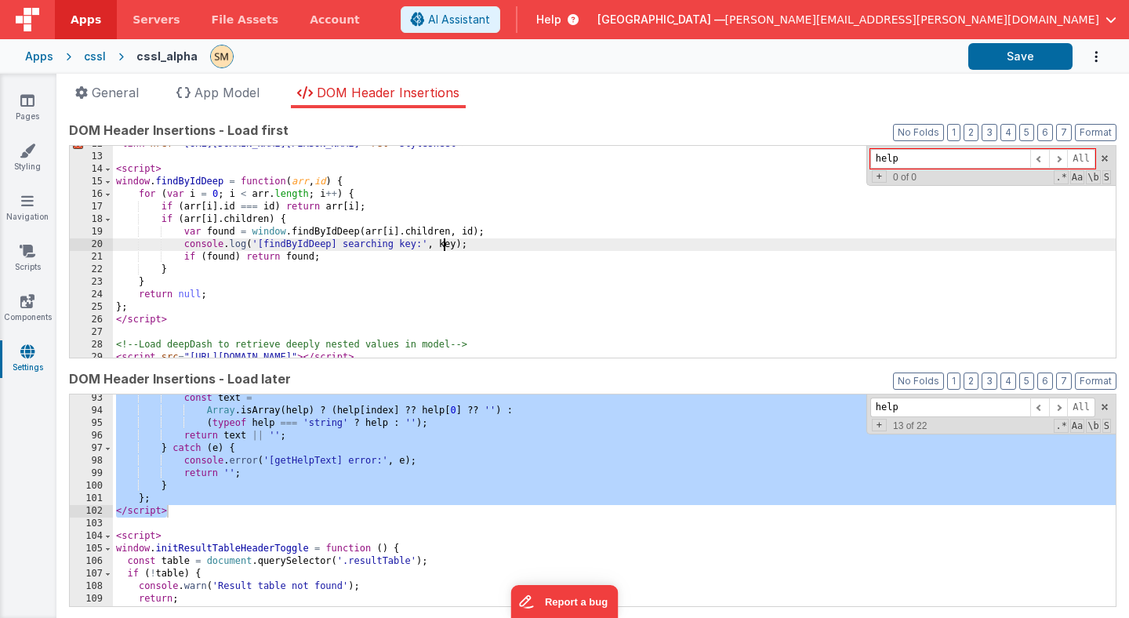
click at [444, 245] on div "< link href = "[URL][DOMAIN_NAME][PERSON_NAME]" rel = "stylesheet" > < script >…" at bounding box center [614, 256] width 1002 height 237
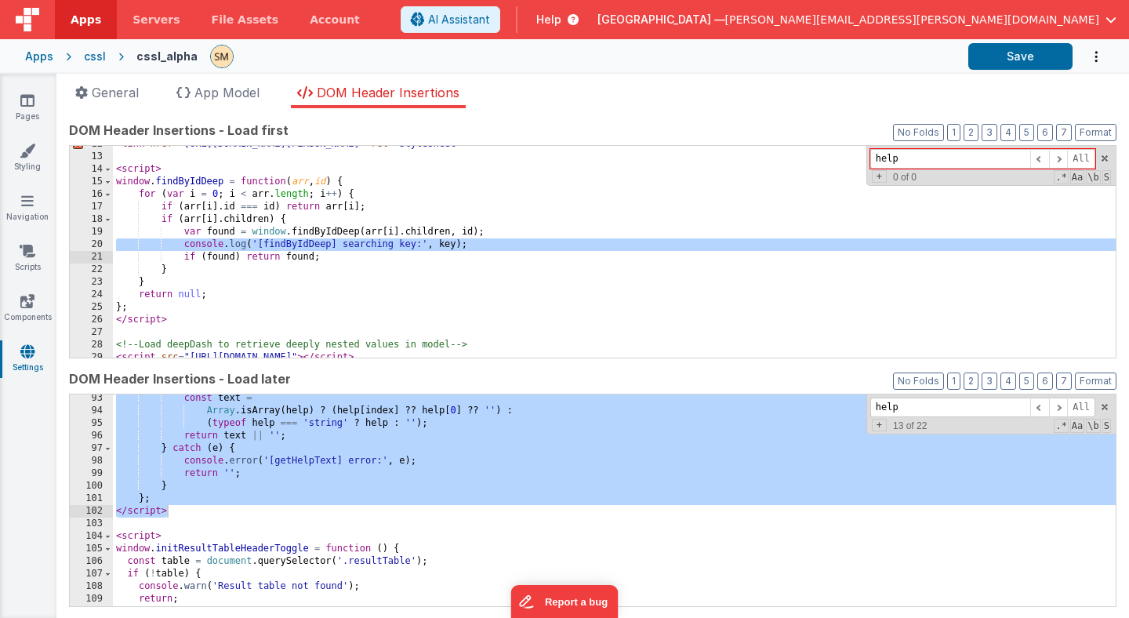
click at [444, 245] on div "< link href = "[URL][DOMAIN_NAME][PERSON_NAME]" rel = "stylesheet" > < script >…" at bounding box center [614, 256] width 1002 height 237
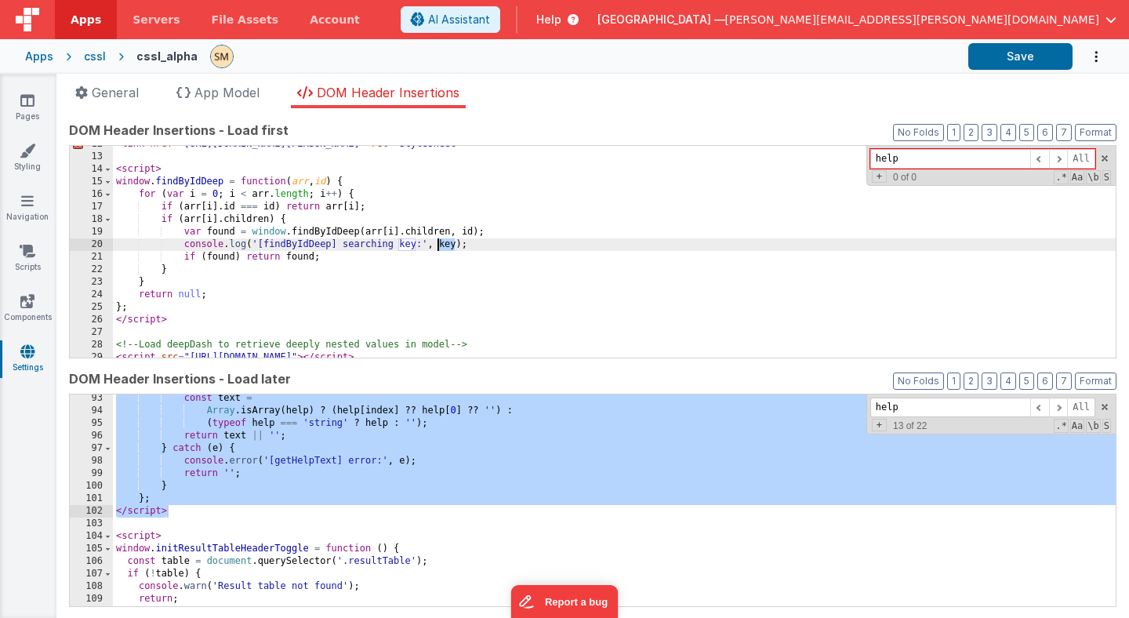
click at [444, 245] on div "< link href = "[URL][DOMAIN_NAME][PERSON_NAME]" rel = "stylesheet" > < script >…" at bounding box center [614, 256] width 1002 height 237
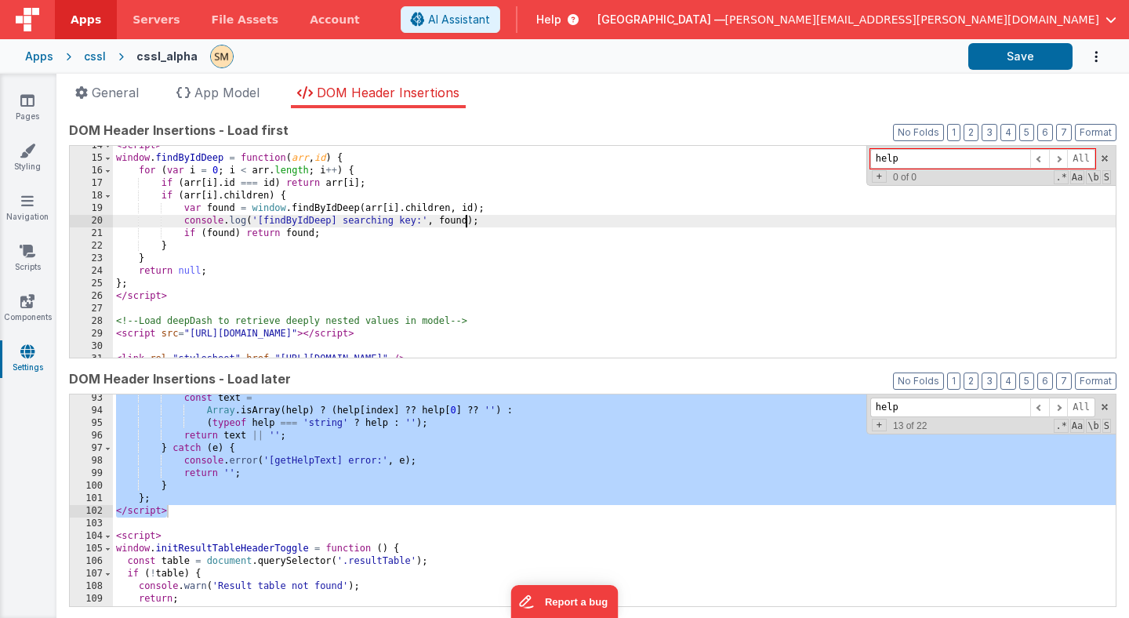
scroll to position [143, 0]
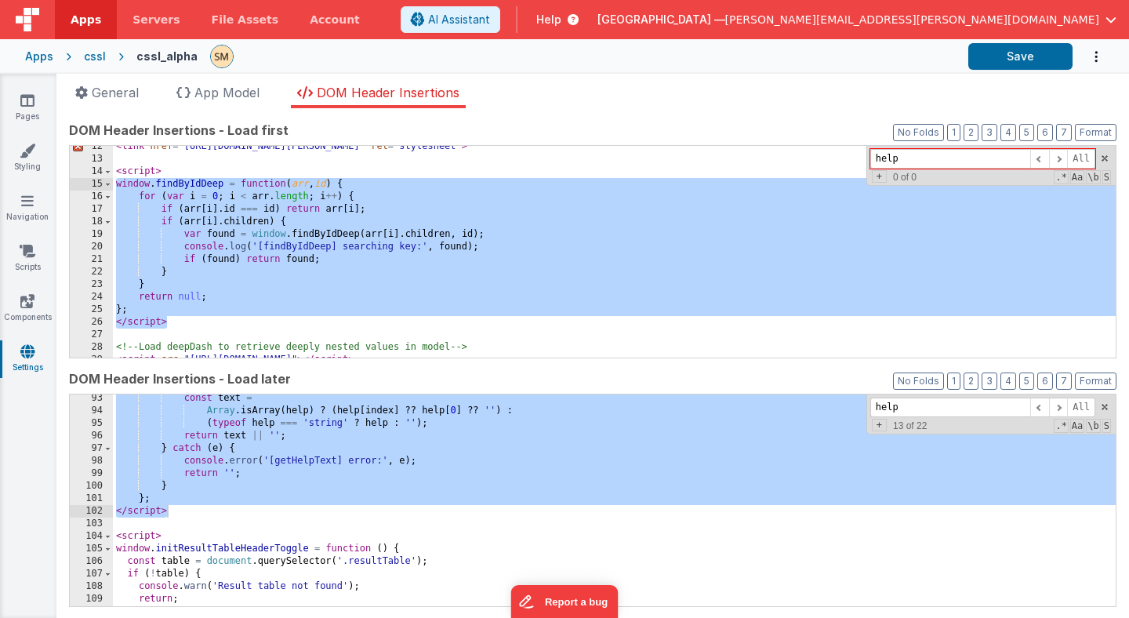
drag, startPoint x: 174, startPoint y: 322, endPoint x: 93, endPoint y: 185, distance: 159.2
click at [93, 185] on div "12 13 14 15 16 17 18 19 20 21 22 23 24 25 26 27 28 29 30 < link href = "[URL][D…" at bounding box center [592, 251] width 1047 height 213
click at [1017, 57] on button "Save" at bounding box center [1020, 56] width 104 height 27
click at [181, 218] on div "< link href = "[URL][DOMAIN_NAME][PERSON_NAME]" rel = "stylesheet" > < script >…" at bounding box center [614, 258] width 1002 height 237
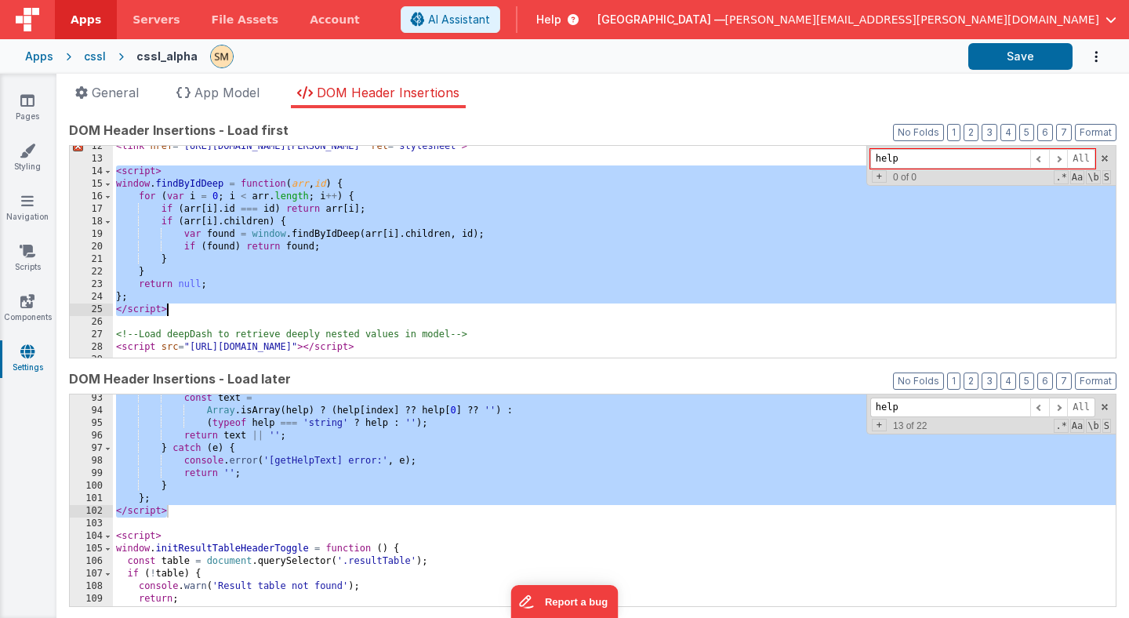
drag, startPoint x: 115, startPoint y: 172, endPoint x: 172, endPoint y: 311, distance: 149.8
click at [172, 311] on div "< link href = "[URL][DOMAIN_NAME][PERSON_NAME]" rel = "stylesheet" > < script >…" at bounding box center [614, 258] width 1002 height 237
